Goal: Navigation & Orientation: Find specific page/section

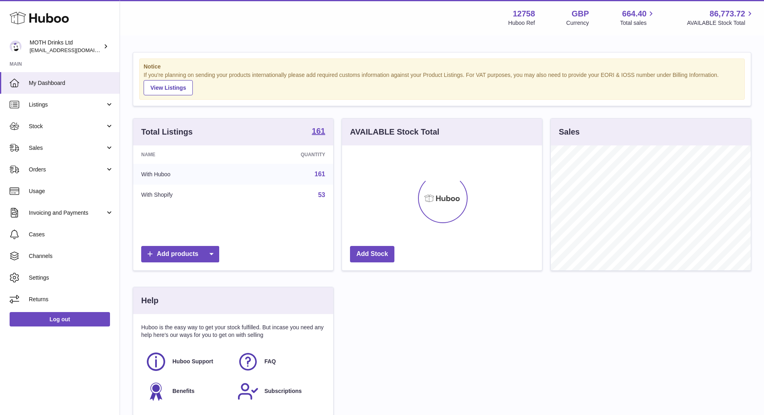
scroll to position [125, 200]
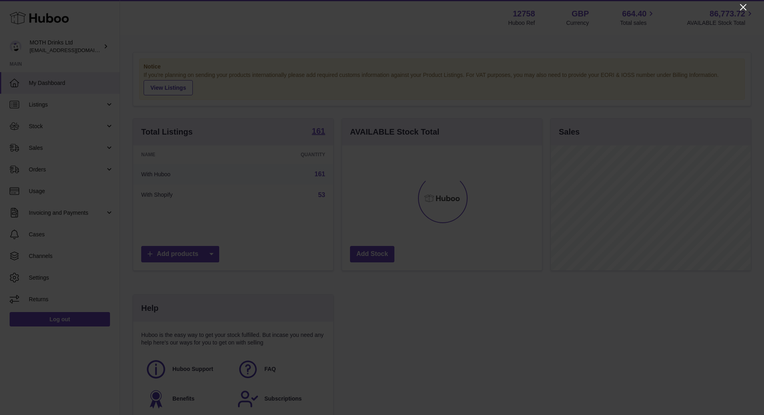
click at [744, 7] on icon "Close" at bounding box center [743, 7] width 6 height 6
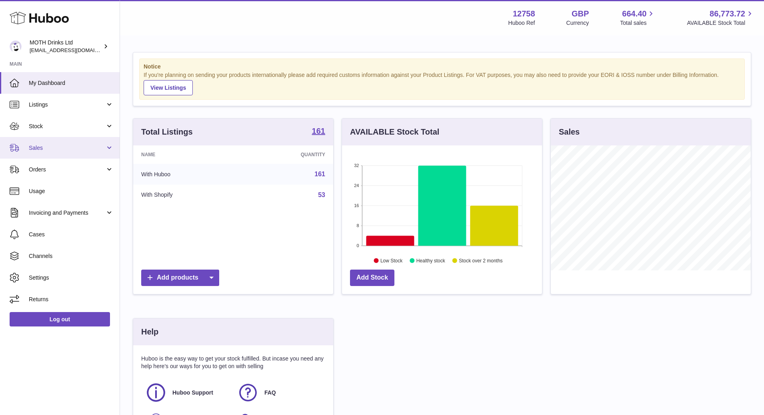
click at [69, 141] on link "Sales" at bounding box center [60, 148] width 120 height 22
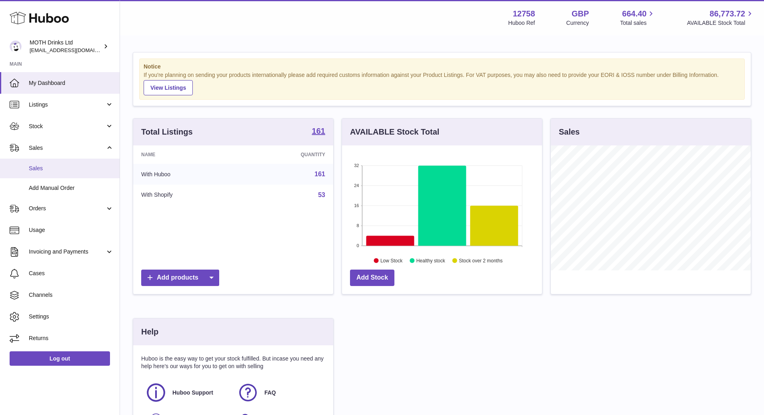
click at [57, 166] on span "Sales" at bounding box center [71, 168] width 85 height 8
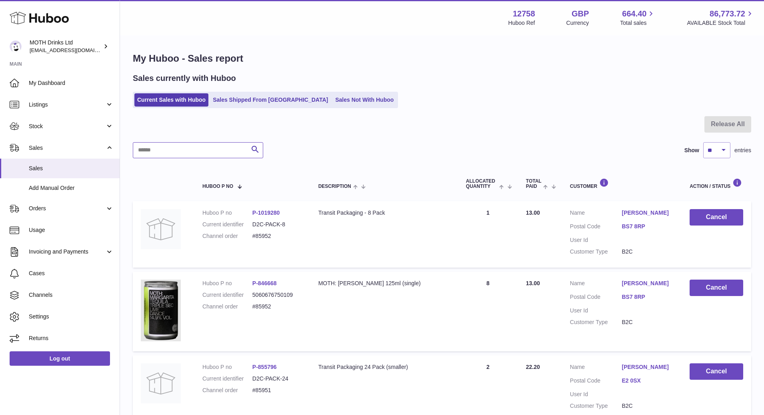
click at [156, 148] on input "text" at bounding box center [198, 150] width 130 height 16
click at [32, 122] on span "Stock" at bounding box center [67, 126] width 76 height 8
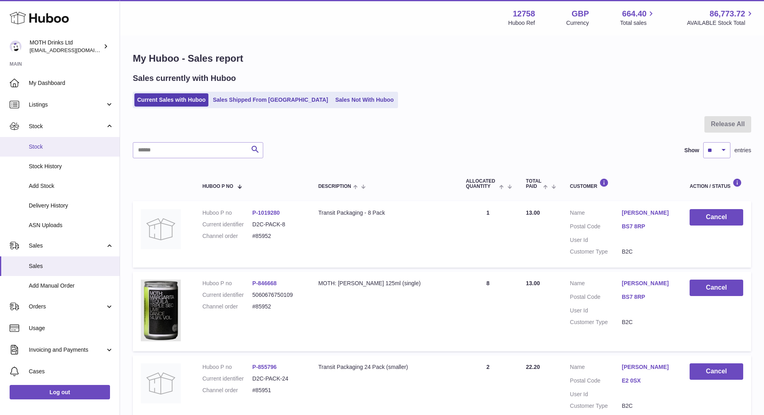
click at [47, 144] on span "Stock" at bounding box center [71, 147] width 85 height 8
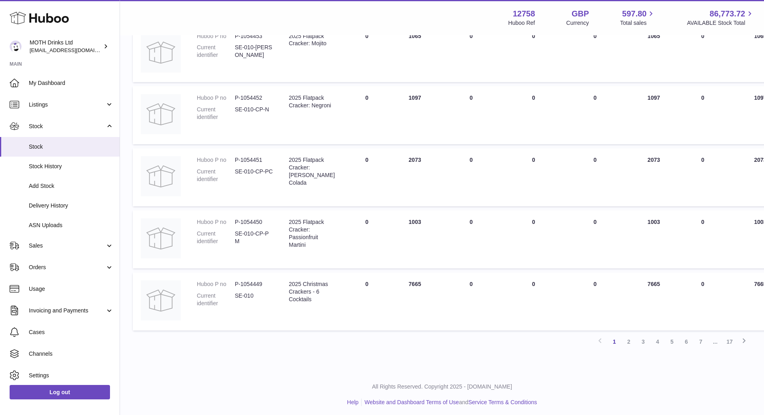
scroll to position [446, 0]
click at [639, 336] on link "3" at bounding box center [643, 340] width 14 height 14
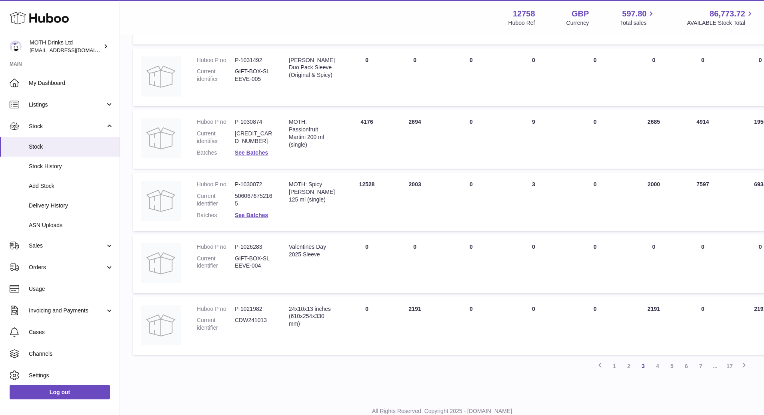
scroll to position [447, 0]
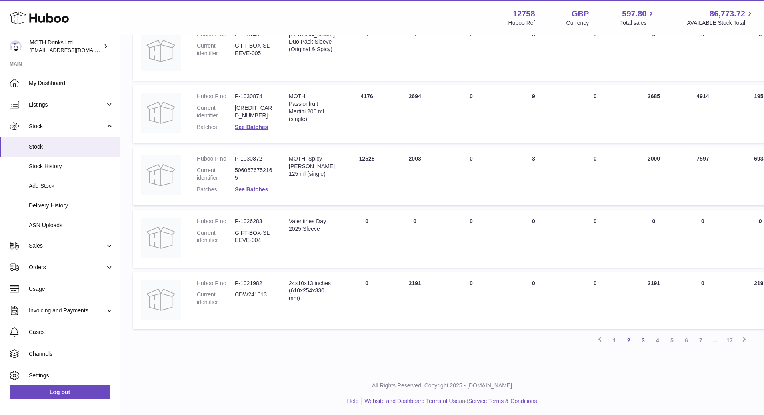
click at [628, 339] on link "2" at bounding box center [629, 340] width 14 height 14
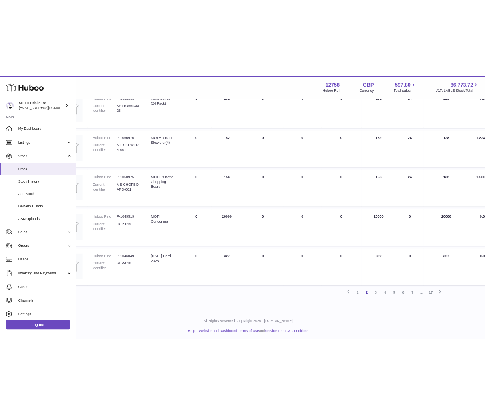
scroll to position [962, 0]
